Goal: Task Accomplishment & Management: Use online tool/utility

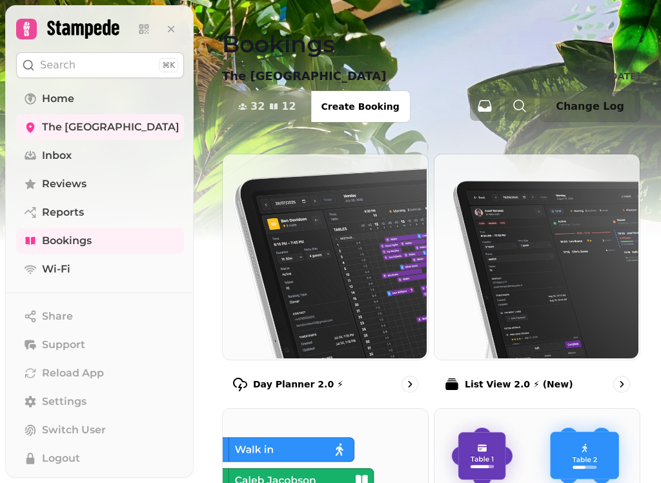
click at [270, 338] on img at bounding box center [323, 255] width 205 height 205
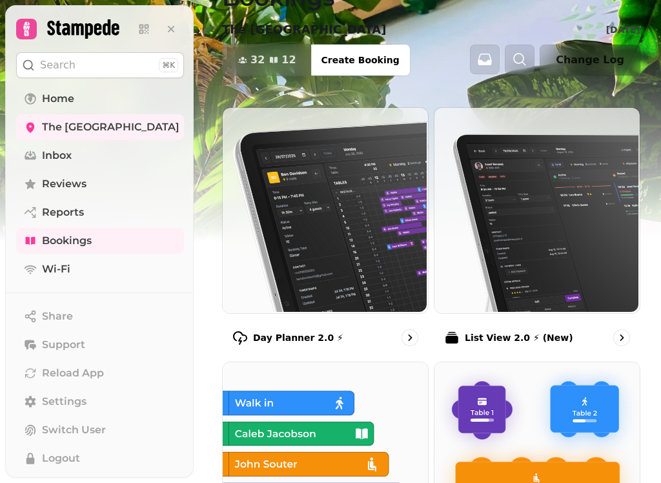
scroll to position [-294, 0]
